Goal: Information Seeking & Learning: Learn about a topic

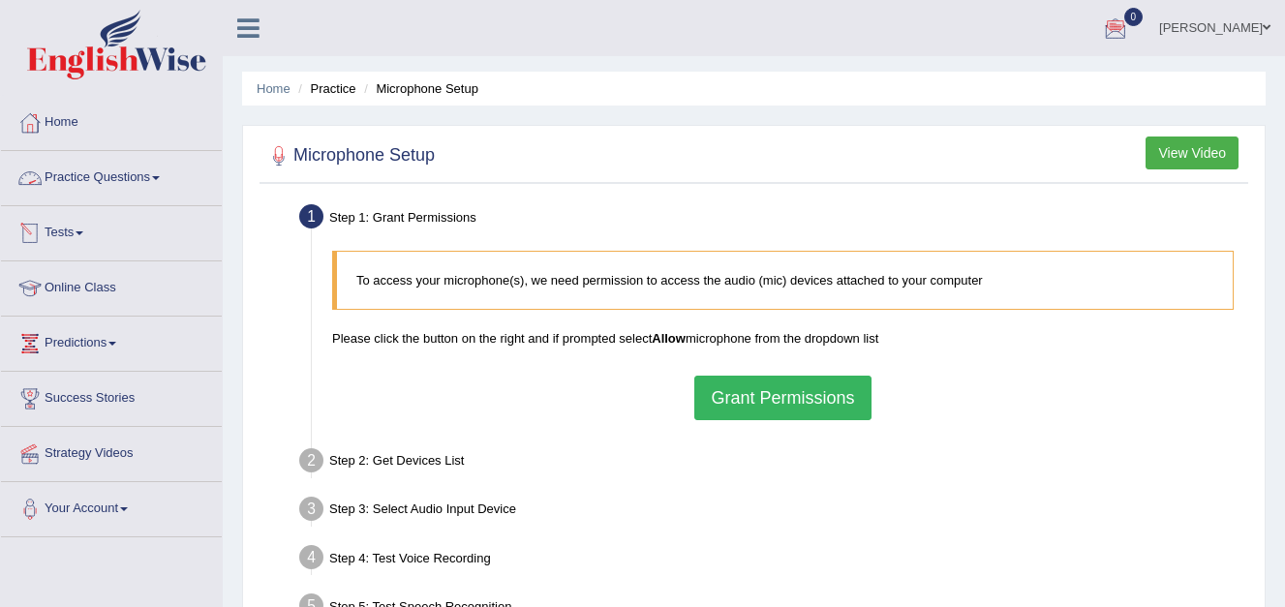
click at [161, 180] on link "Practice Questions" at bounding box center [111, 175] width 221 height 48
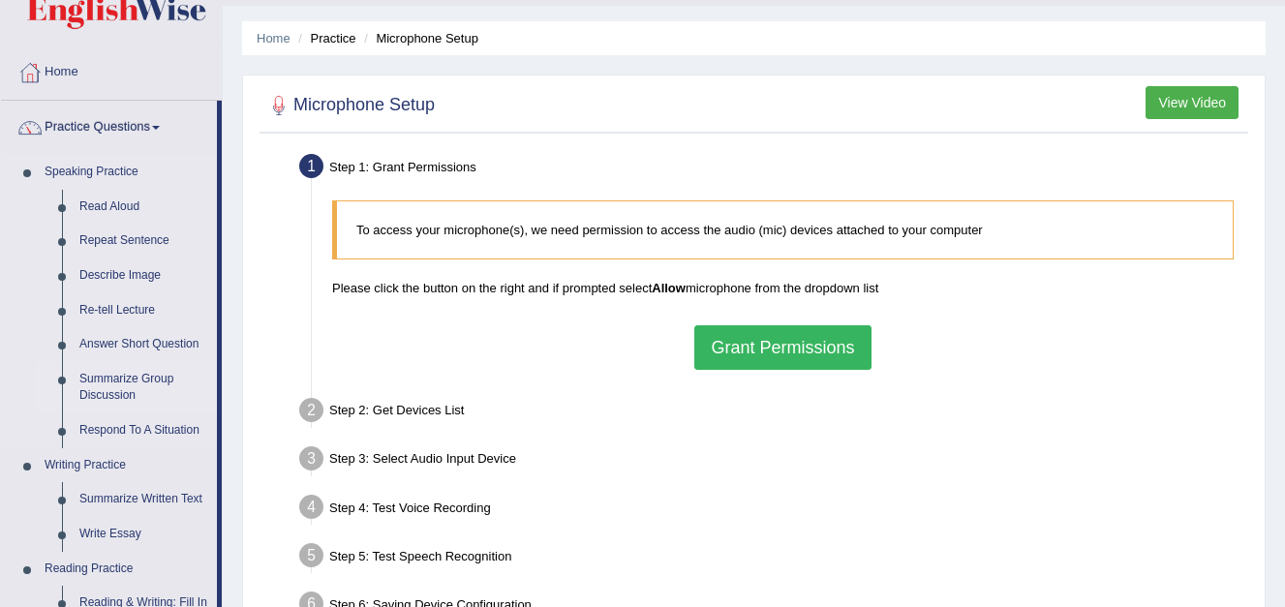
scroll to position [194, 0]
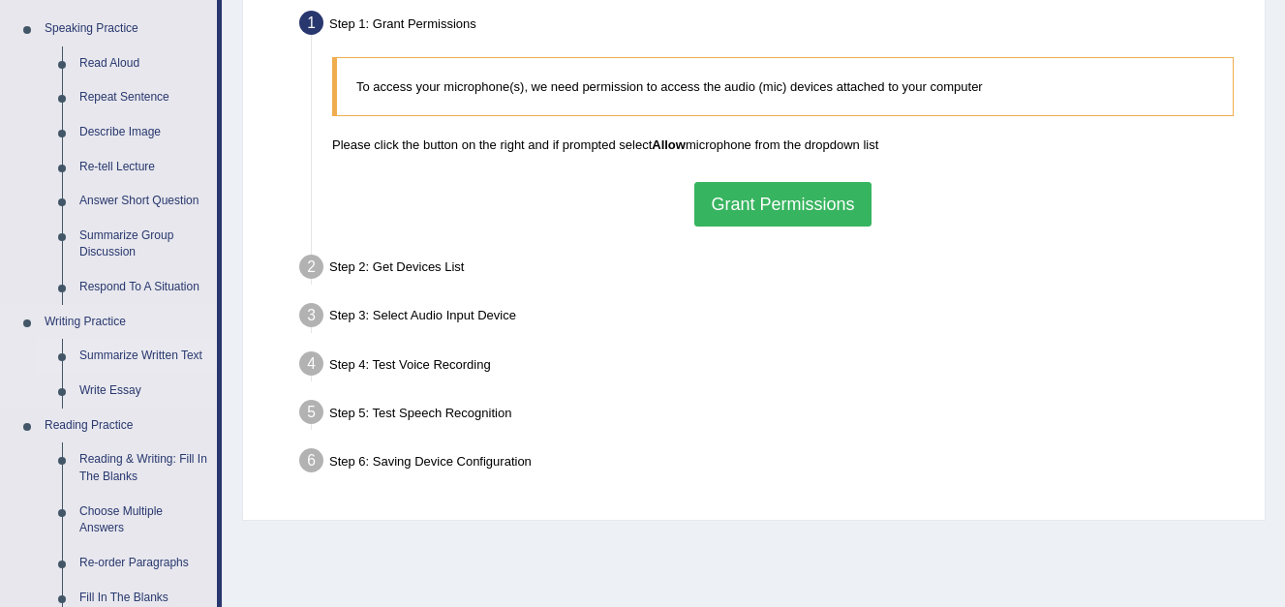
click at [152, 353] on link "Summarize Written Text" at bounding box center [144, 356] width 146 height 35
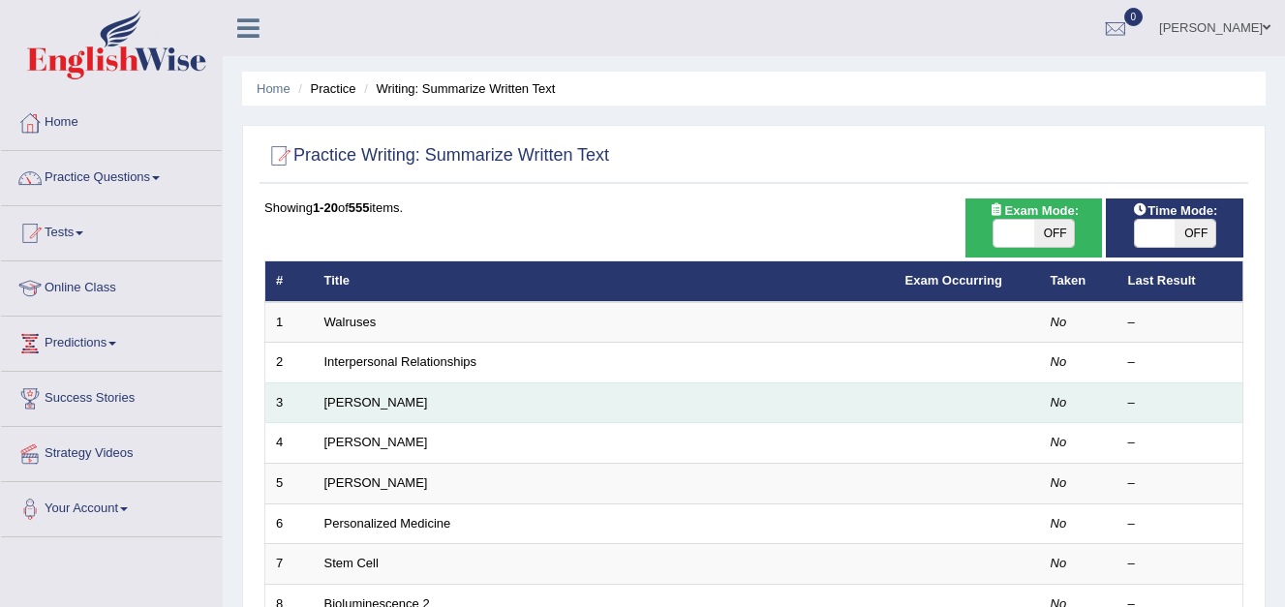
scroll to position [97, 0]
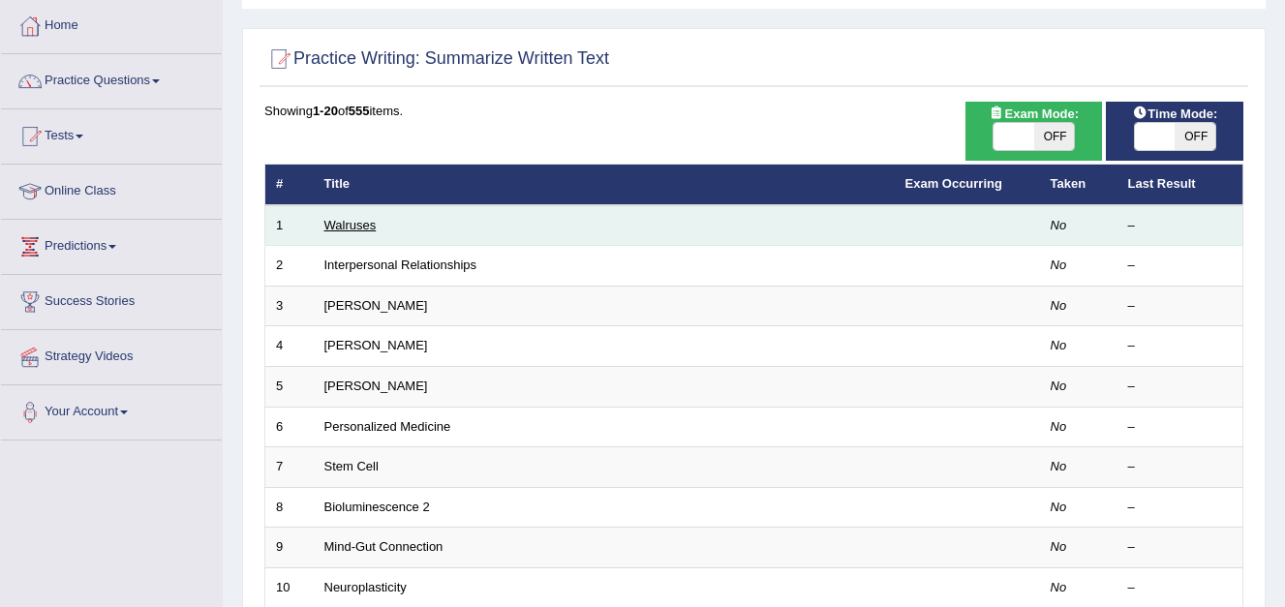
click at [372, 226] on link "Walruses" at bounding box center [350, 225] width 52 height 15
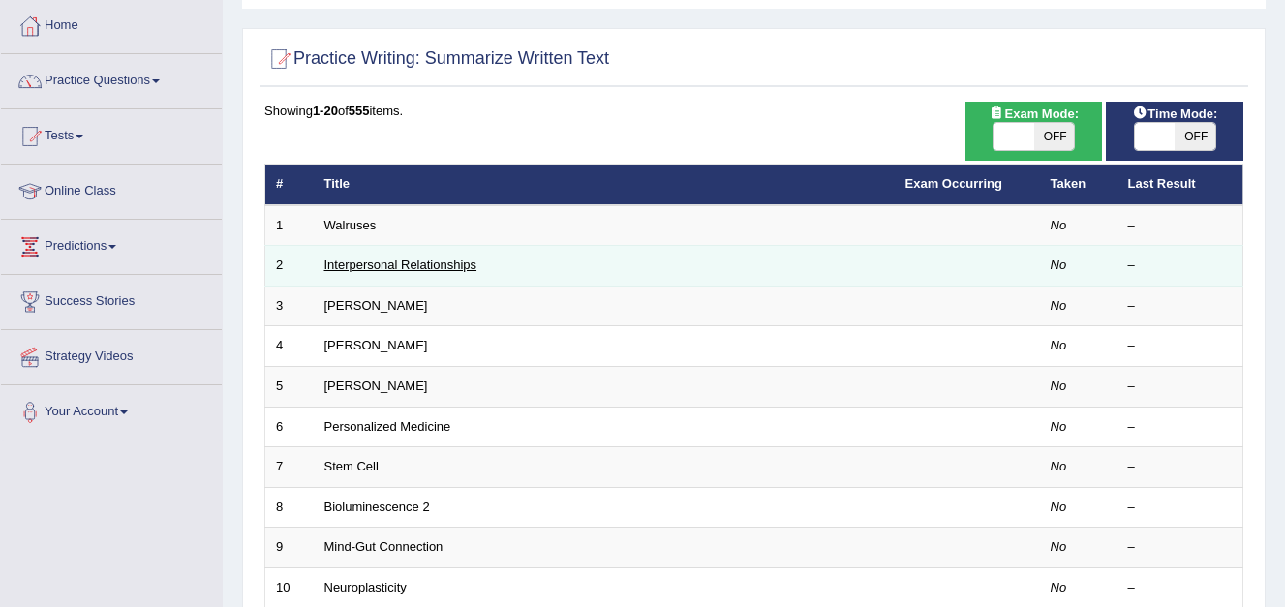
click at [418, 265] on link "Interpersonal Relationships" at bounding box center [400, 265] width 153 height 15
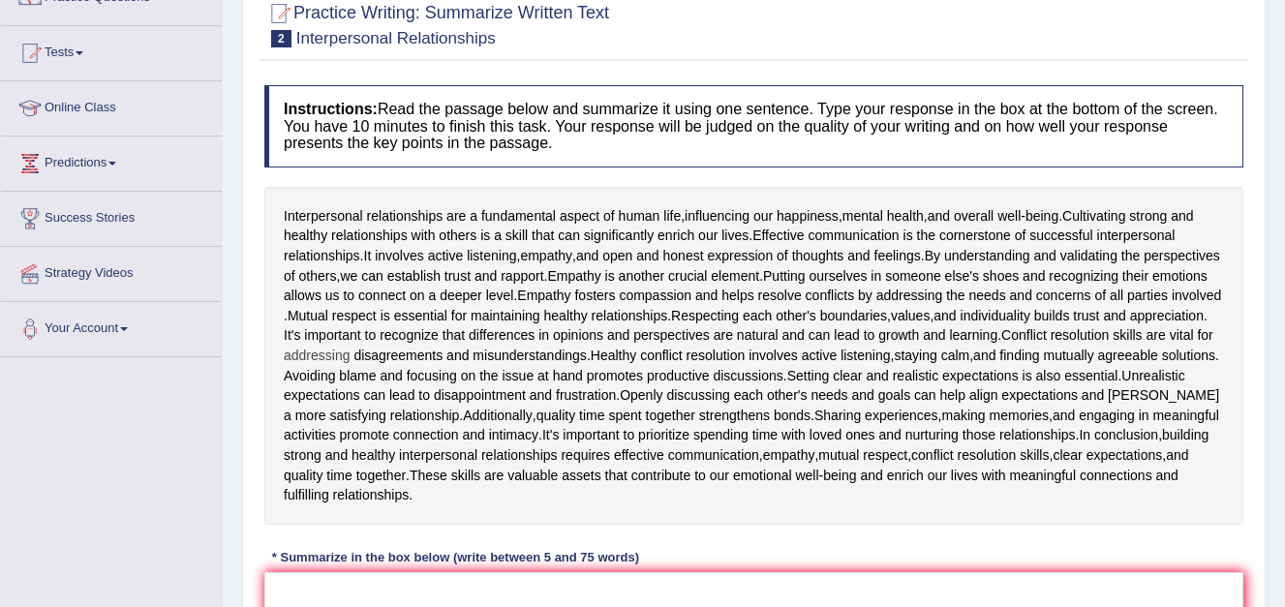
scroll to position [194, 0]
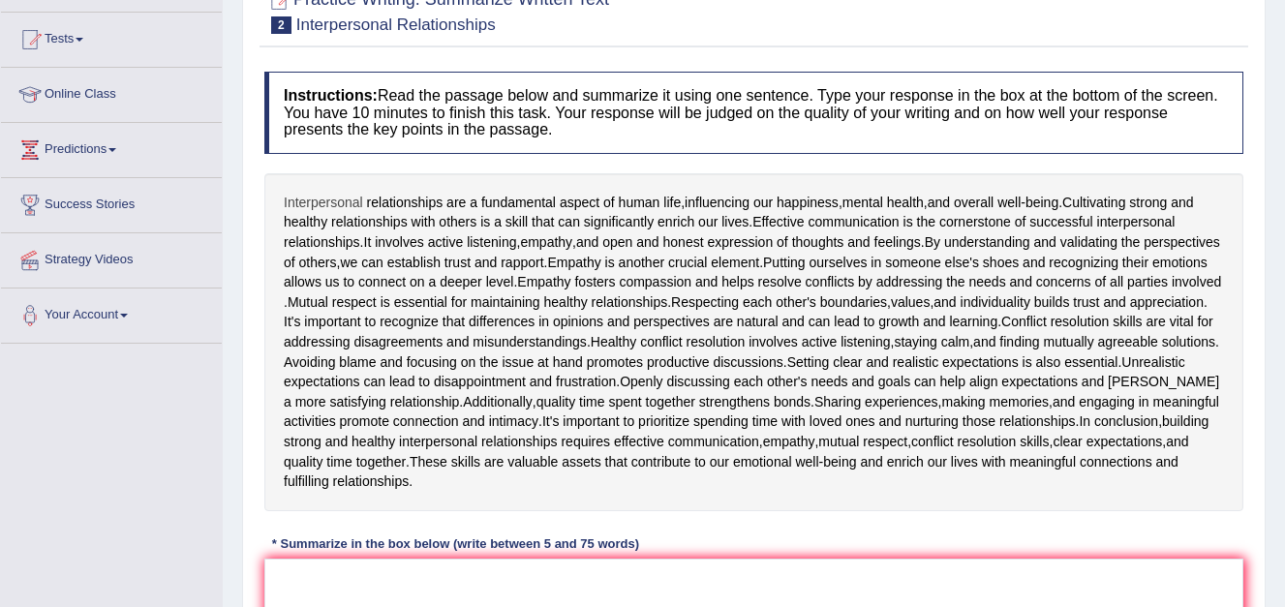
drag, startPoint x: 285, startPoint y: 199, endPoint x: 335, endPoint y: 200, distance: 50.3
click at [335, 200] on span "Interpersonal" at bounding box center [323, 203] width 79 height 20
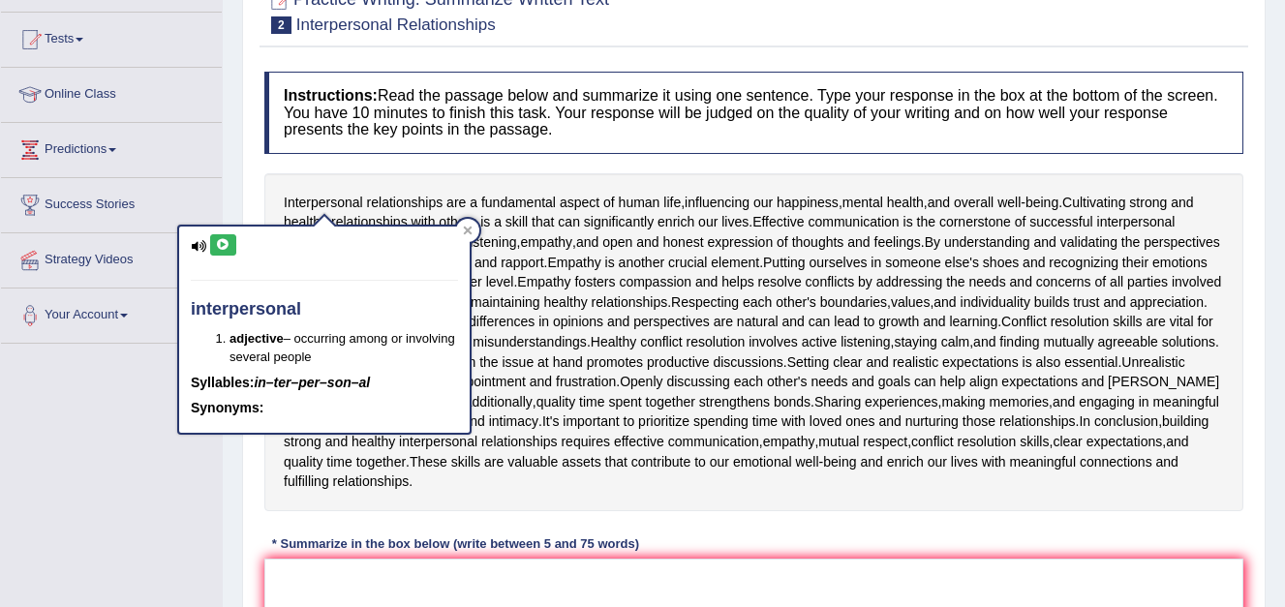
click at [440, 261] on span "establish" at bounding box center [413, 263] width 53 height 20
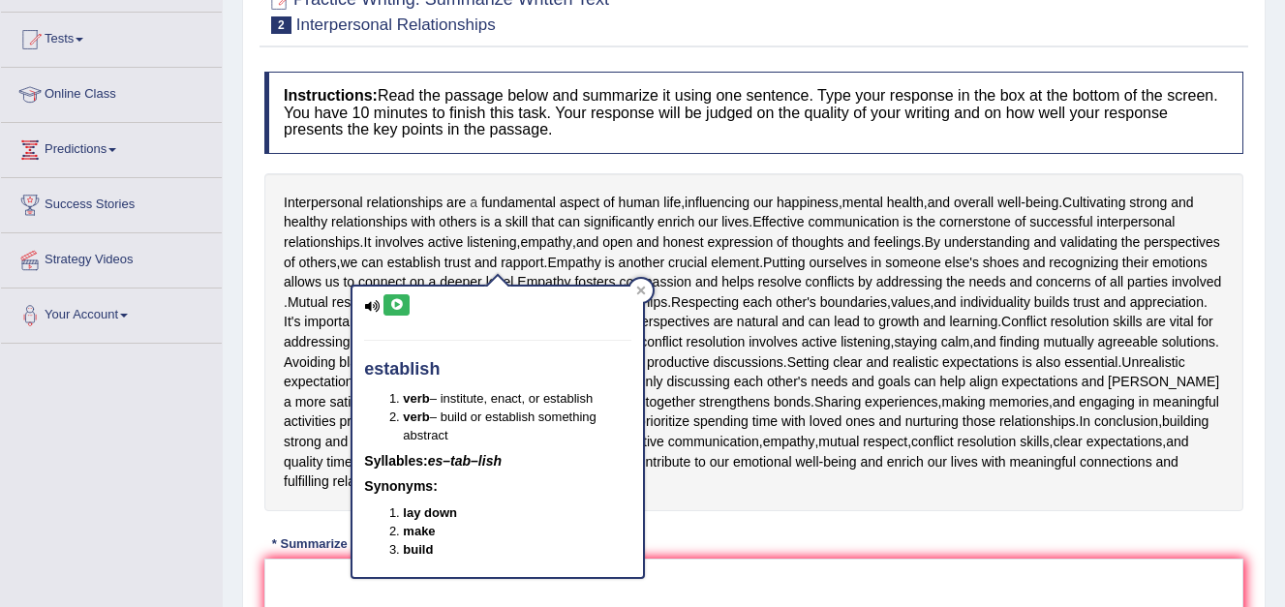
click at [470, 198] on span "a" at bounding box center [474, 203] width 8 height 20
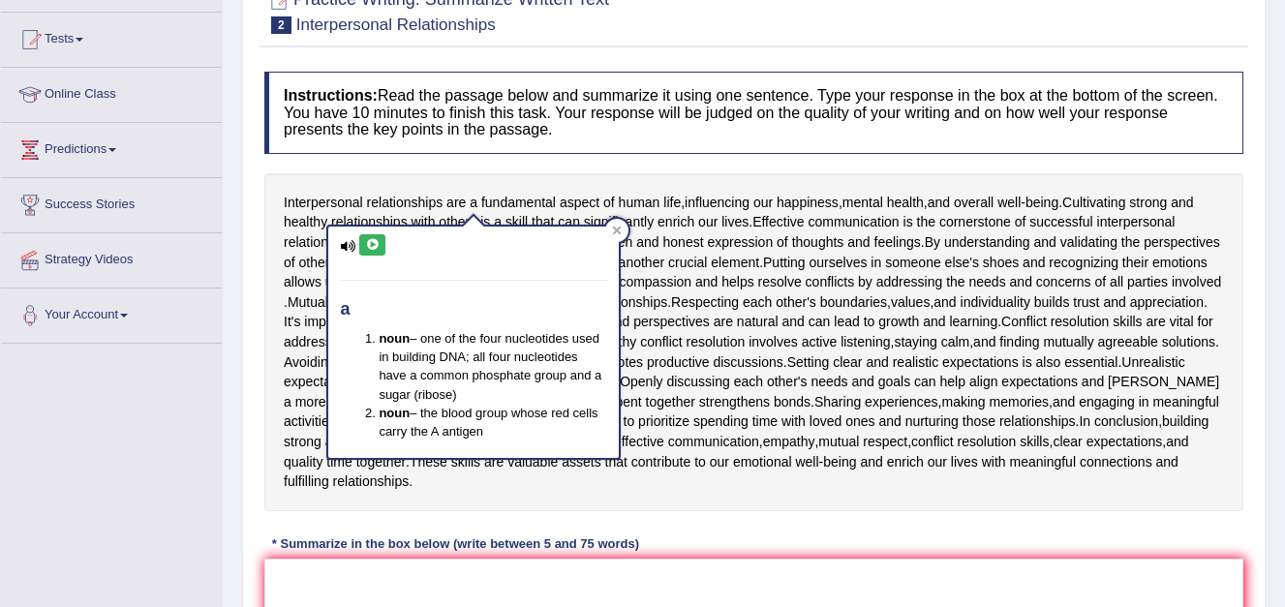
click at [427, 164] on div "Instructions: Read the passage below and summarize it using one sentence. Type …" at bounding box center [753, 416] width 988 height 709
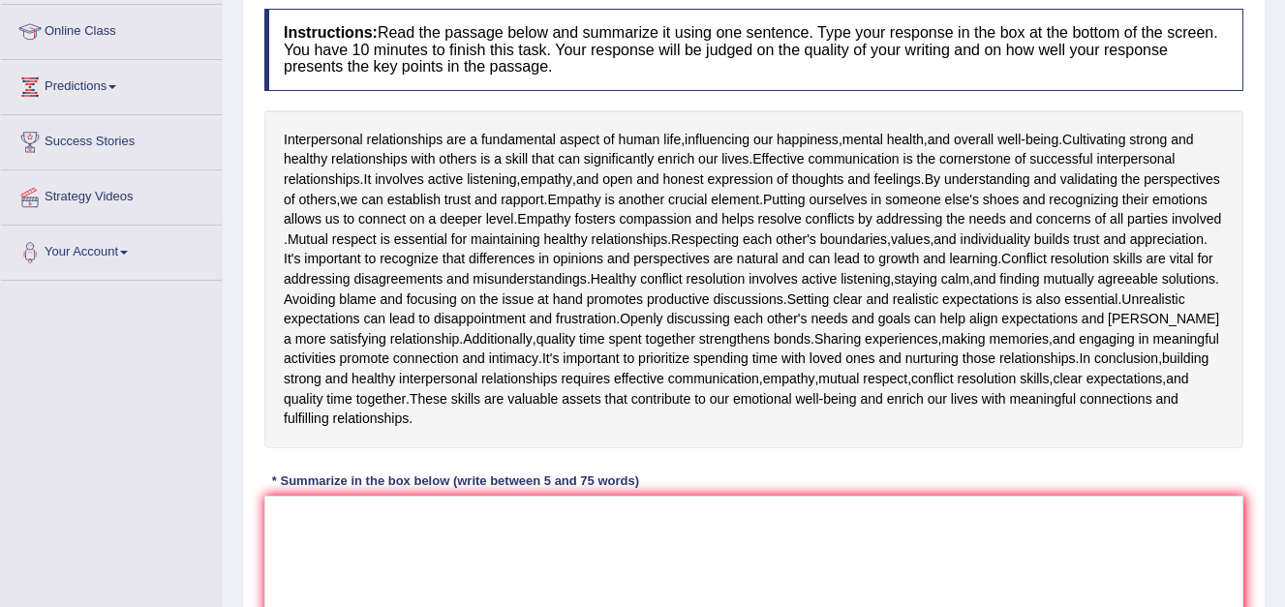
scroll to position [290, 0]
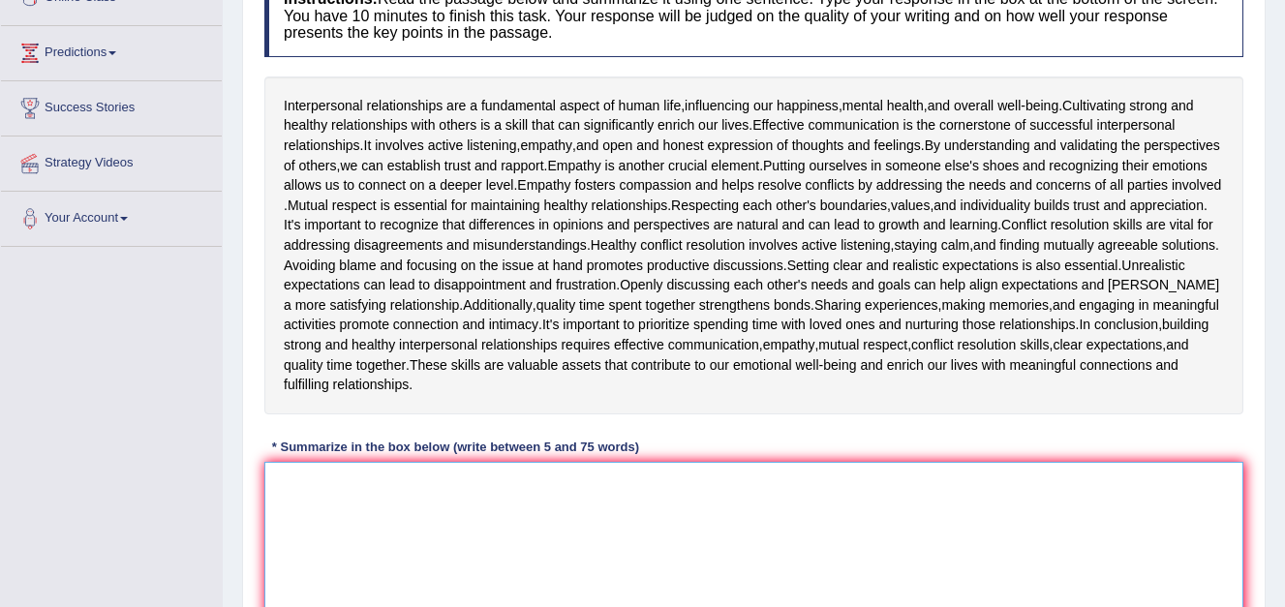
click at [315, 508] on textarea at bounding box center [753, 556] width 979 height 188
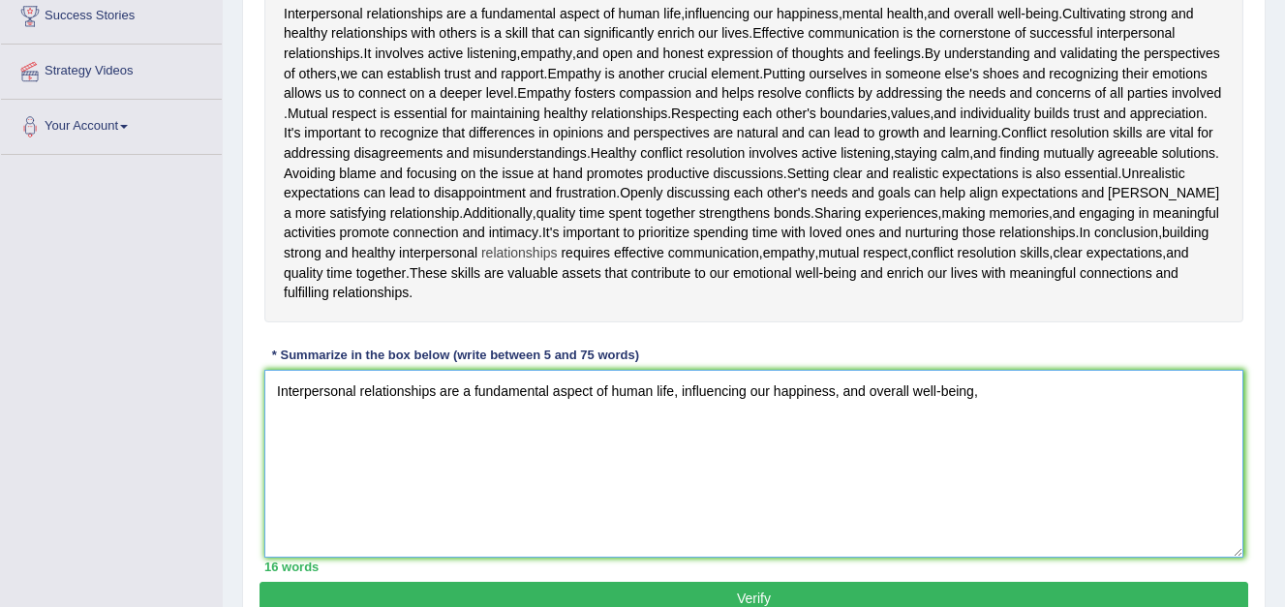
scroll to position [378, 0]
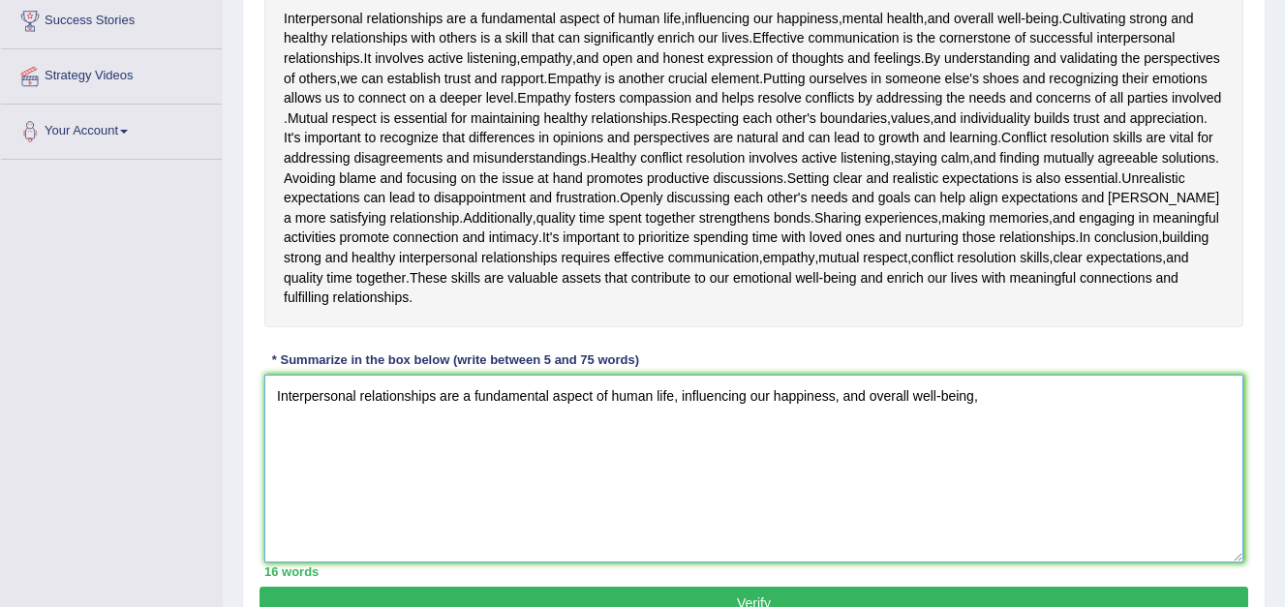
click at [985, 396] on textarea "Interpersonal relationships are a fundamental aspect of human life, influencing…" at bounding box center [753, 469] width 979 height 188
drag, startPoint x: 805, startPoint y: 431, endPoint x: 779, endPoint y: 457, distance: 37.0
click at [806, 431] on textarea "Interpersonal relationships are a fundamental aspect of human life, influencing…" at bounding box center [753, 469] width 979 height 188
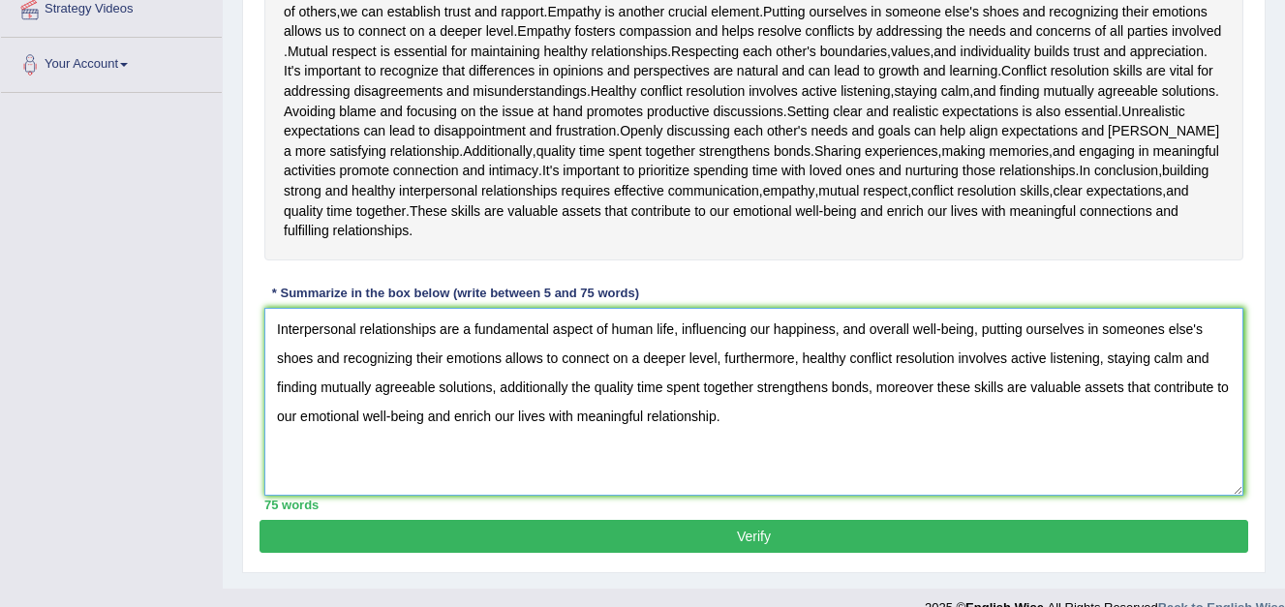
scroll to position [474, 0]
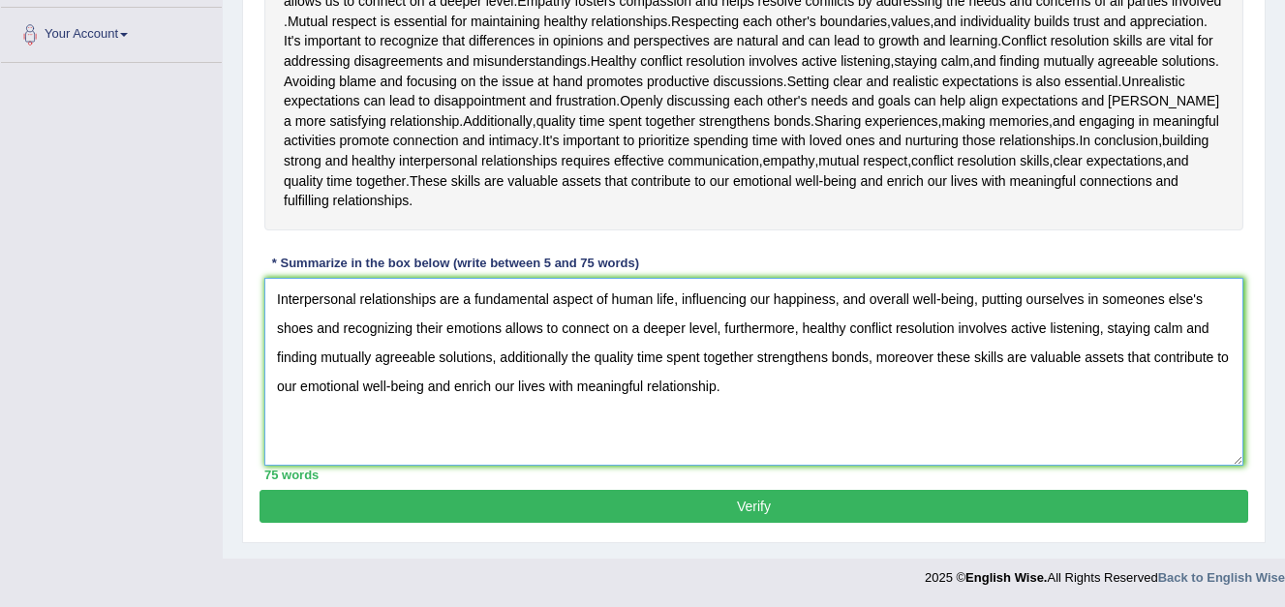
type textarea "Interpersonal relationships are a fundamental aspect of human life, influencing…"
click at [755, 508] on button "Verify" at bounding box center [753, 506] width 988 height 33
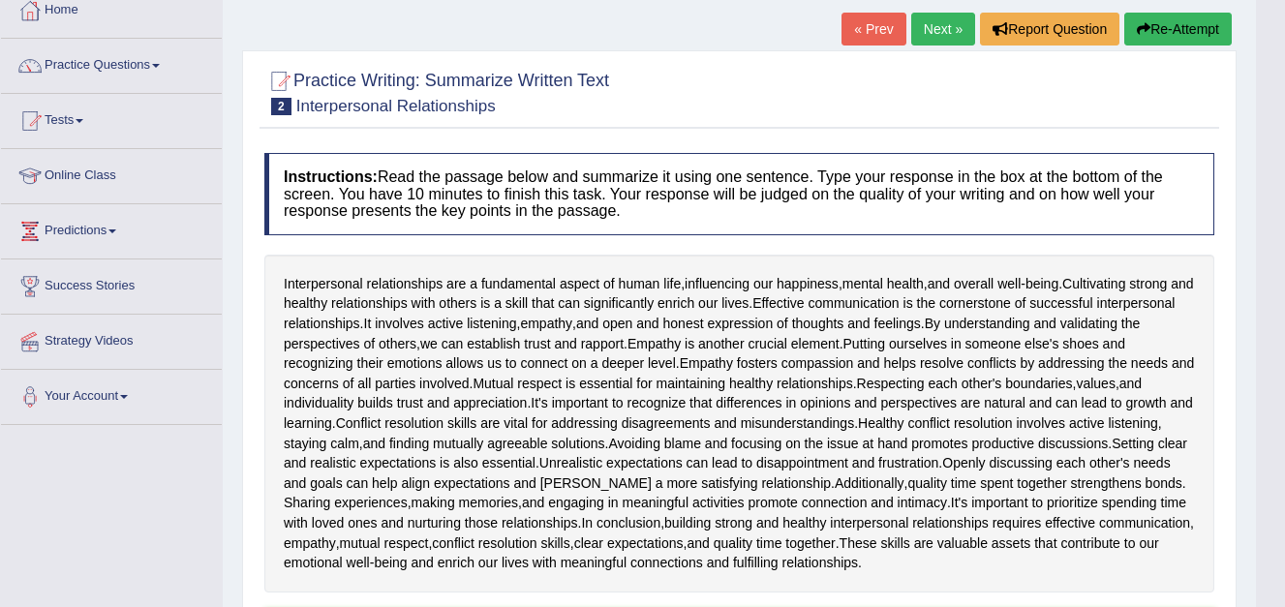
scroll to position [0, 0]
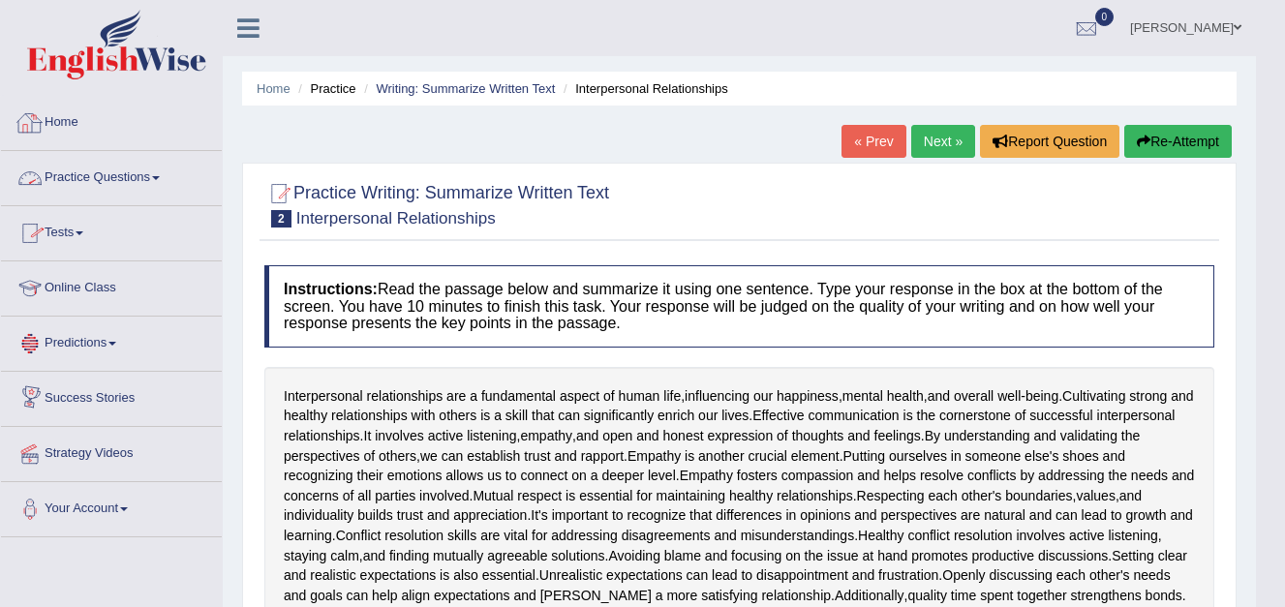
click at [66, 109] on link "Home" at bounding box center [111, 120] width 221 height 48
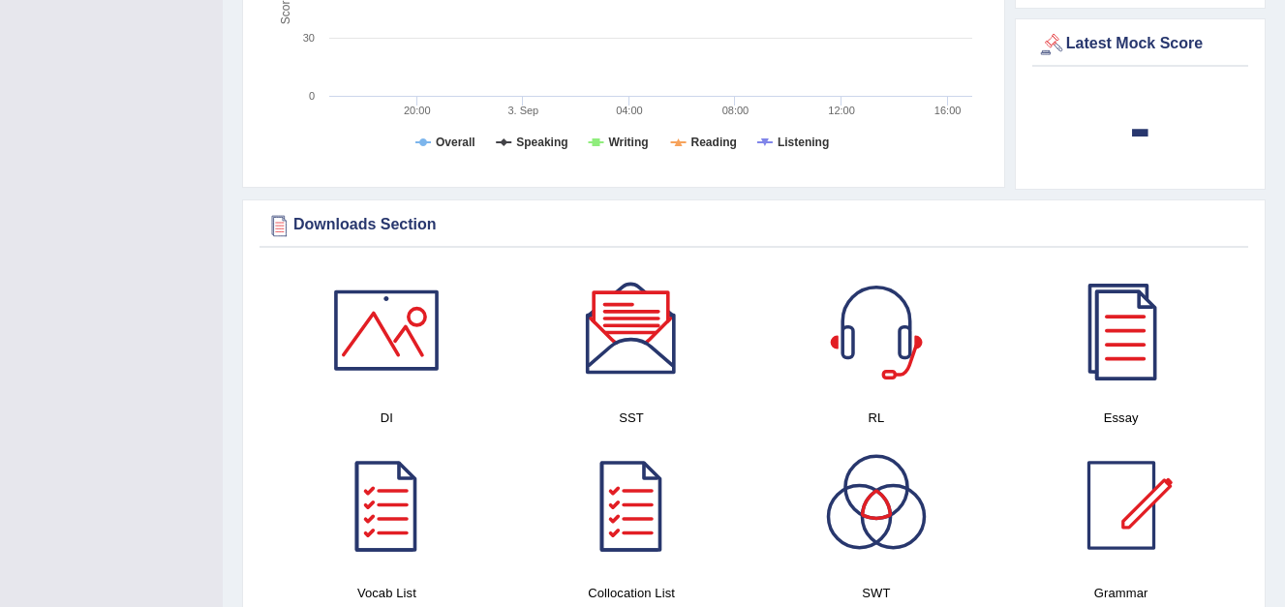
scroll to position [785, 0]
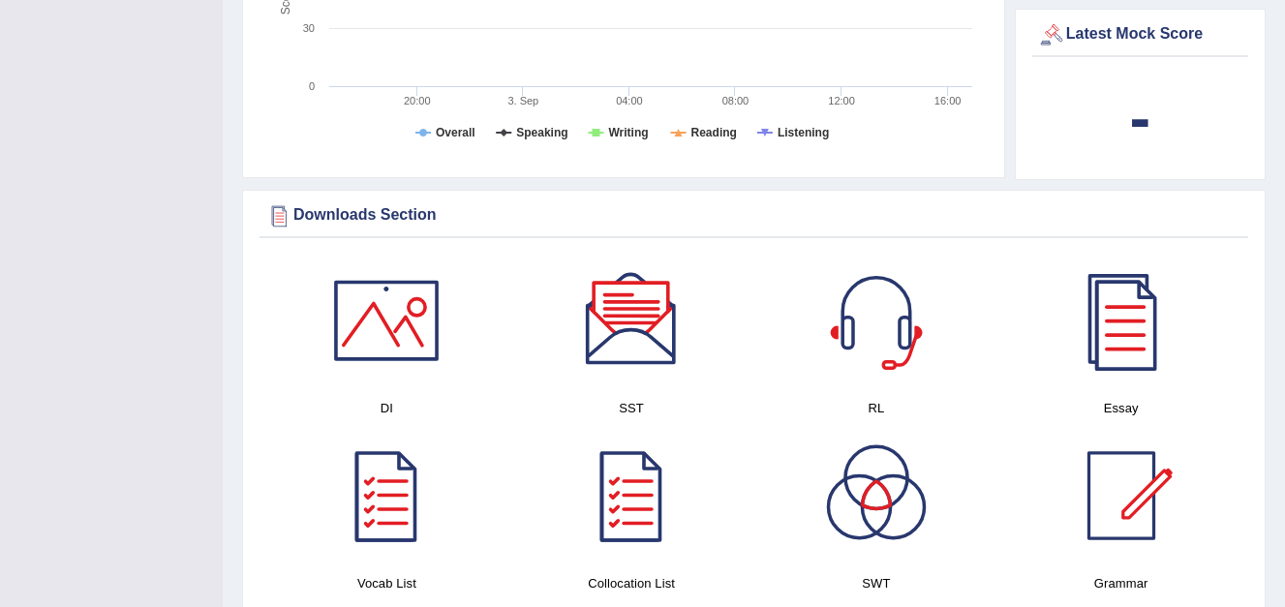
click at [1110, 352] on div at bounding box center [1121, 321] width 136 height 136
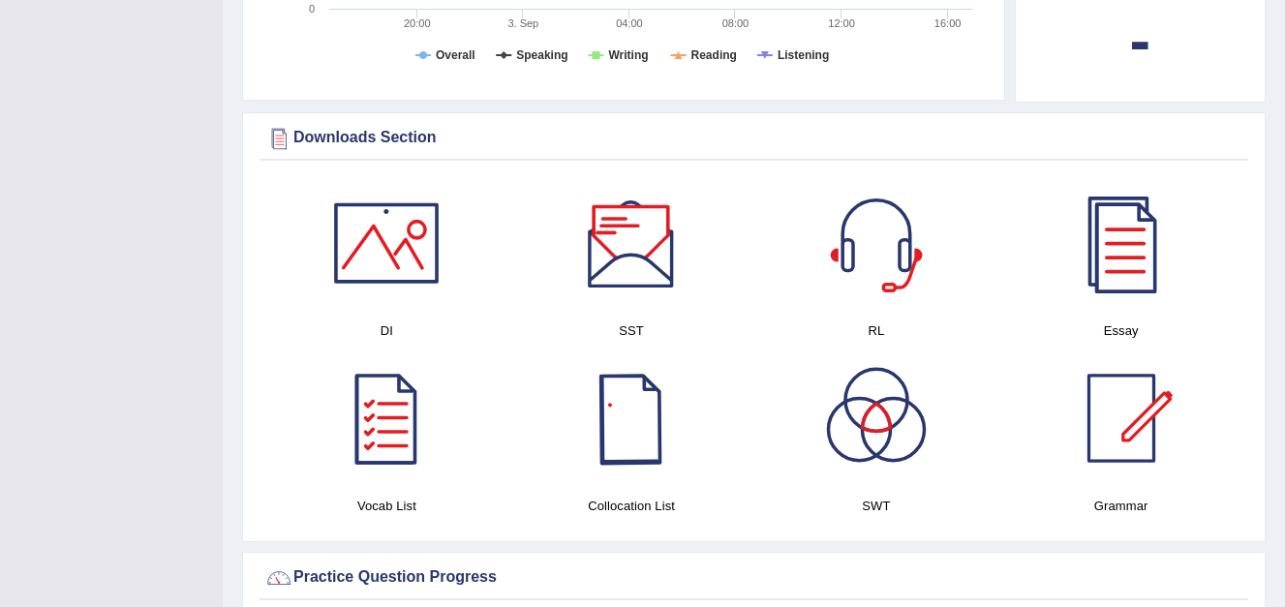
scroll to position [882, 0]
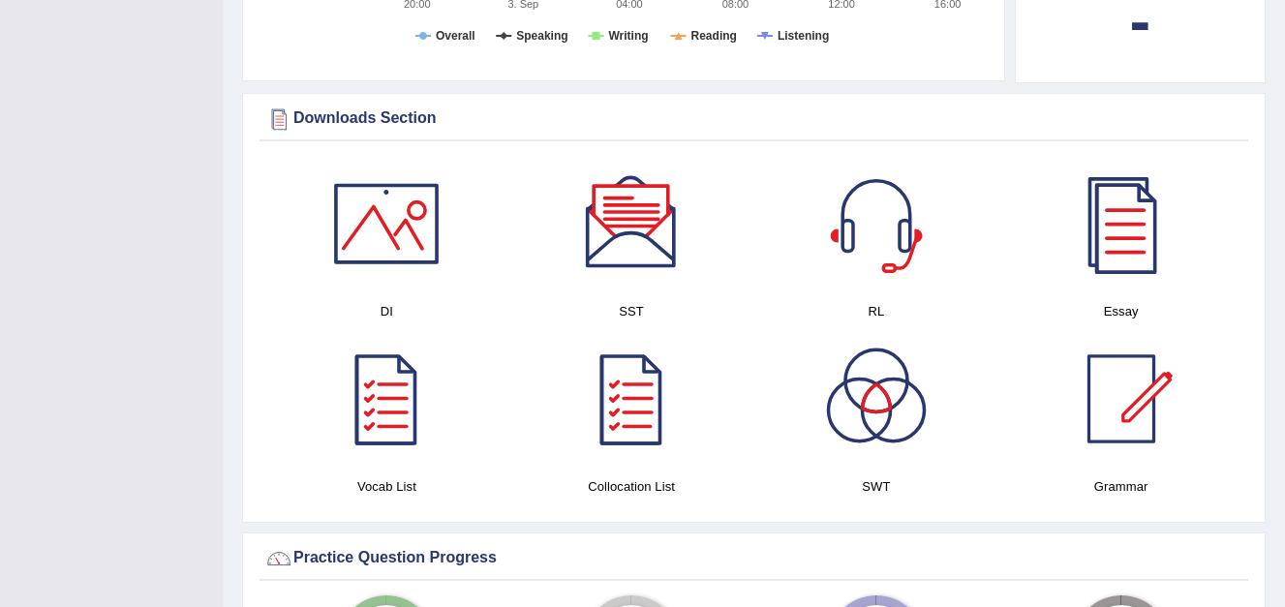
click at [631, 255] on div at bounding box center [631, 224] width 136 height 136
click at [377, 218] on div at bounding box center [386, 224] width 136 height 136
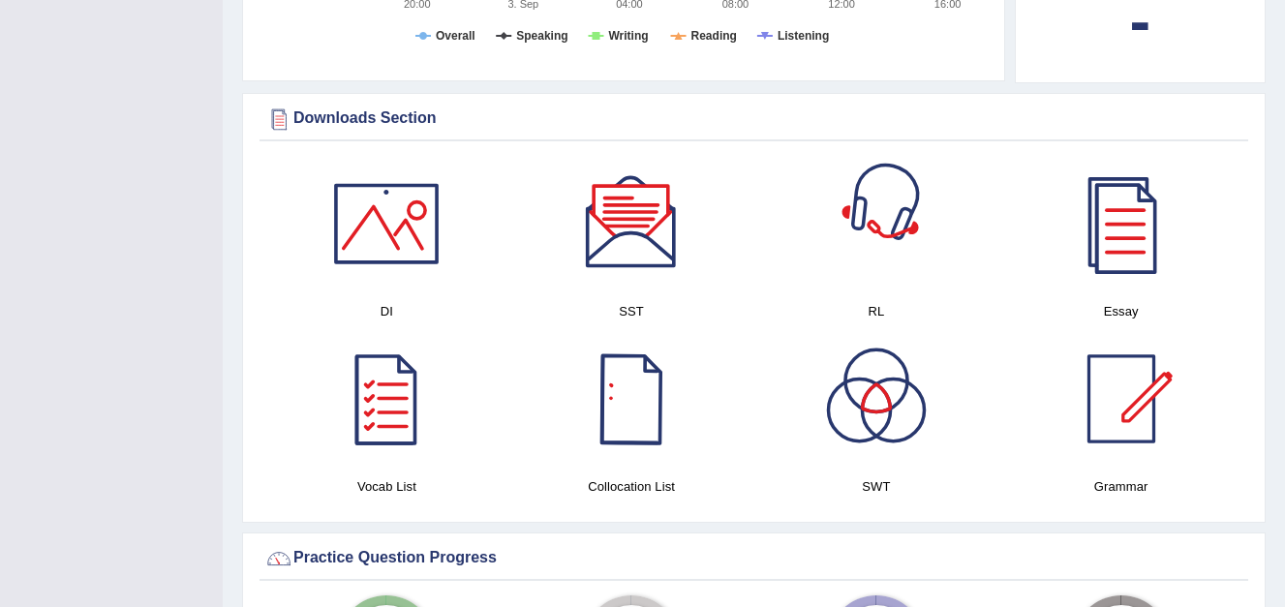
click at [874, 252] on div at bounding box center [876, 224] width 136 height 136
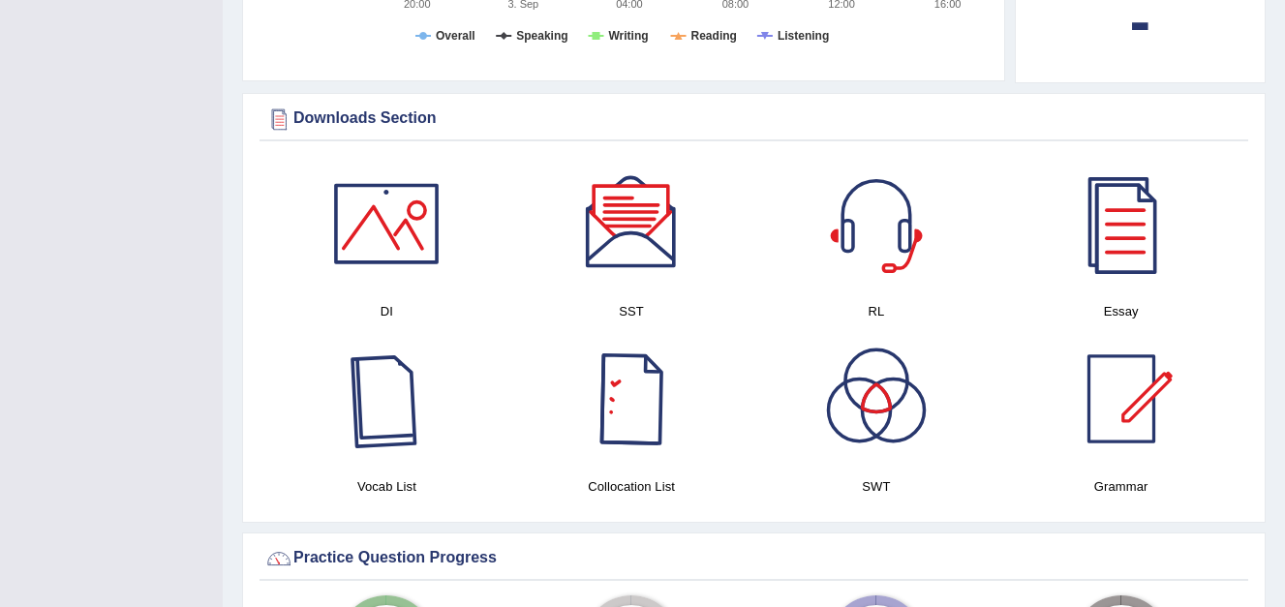
click at [386, 446] on div at bounding box center [386, 399] width 136 height 136
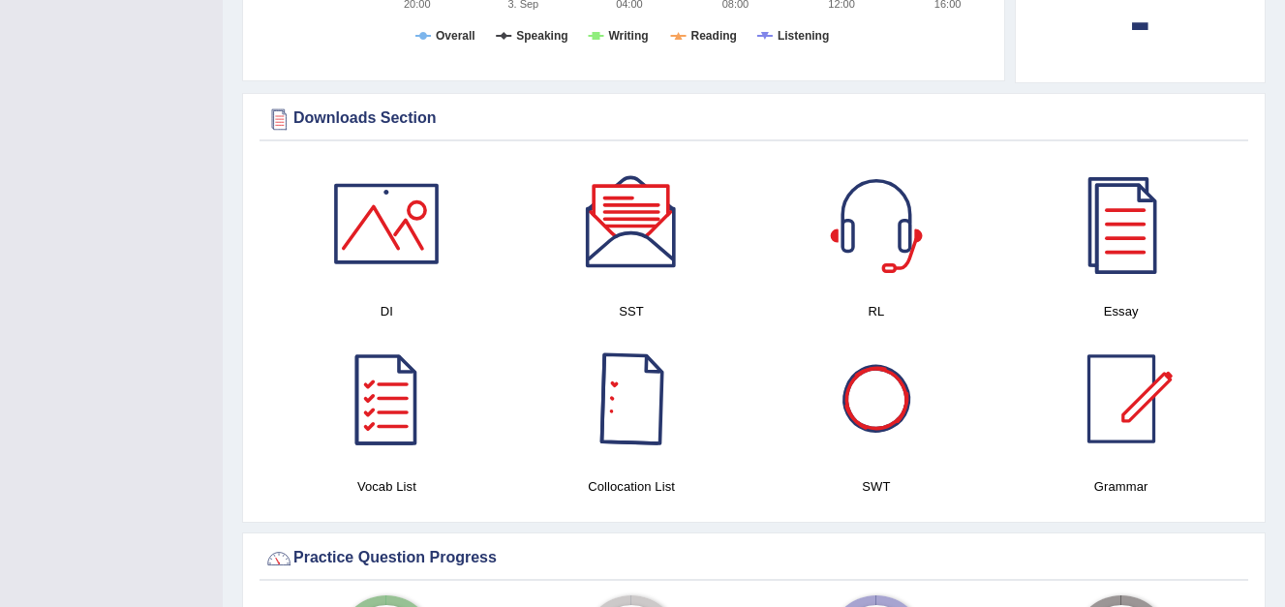
click at [881, 387] on div at bounding box center [876, 399] width 136 height 136
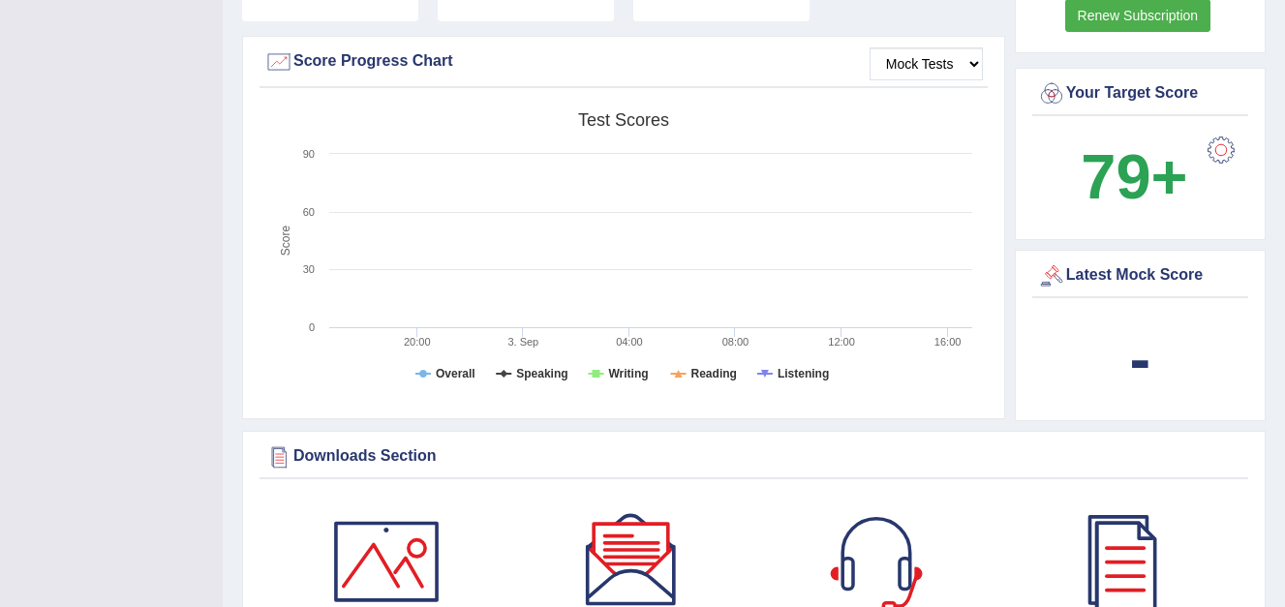
scroll to position [301, 0]
